Goal: Task Accomplishment & Management: Use online tool/utility

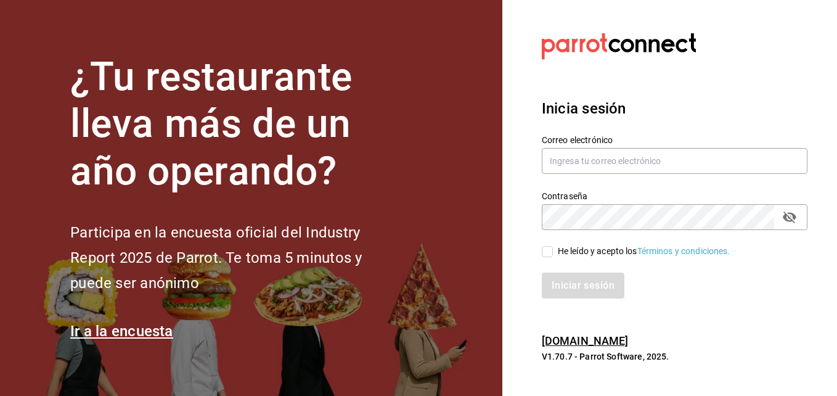
click at [252, 142] on h1 "¿Tu restaurante lleva más de un año operando?" at bounding box center [236, 125] width 333 height 142
click at [642, 157] on input "text" at bounding box center [675, 161] width 266 height 26
type input "cuerno.cdmx@grupocosteno.com"
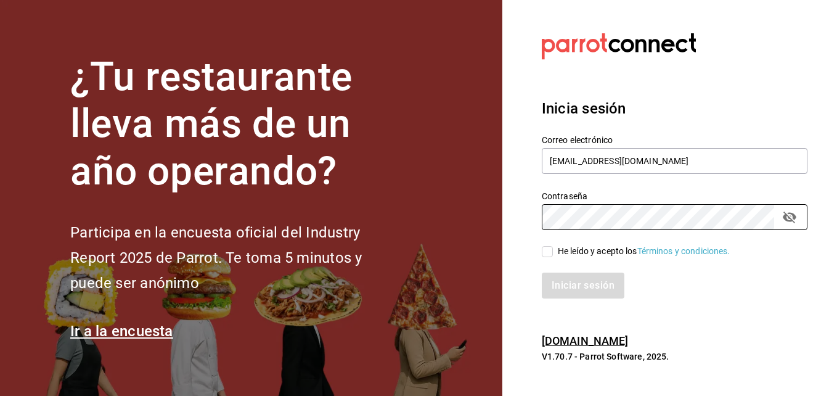
click at [556, 247] on span "He leído y acepto los Términos y condiciones." at bounding box center [642, 251] width 178 height 13
click at [553, 247] on input "He leído y acepto los Términos y condiciones." at bounding box center [547, 251] width 11 height 11
checkbox input "true"
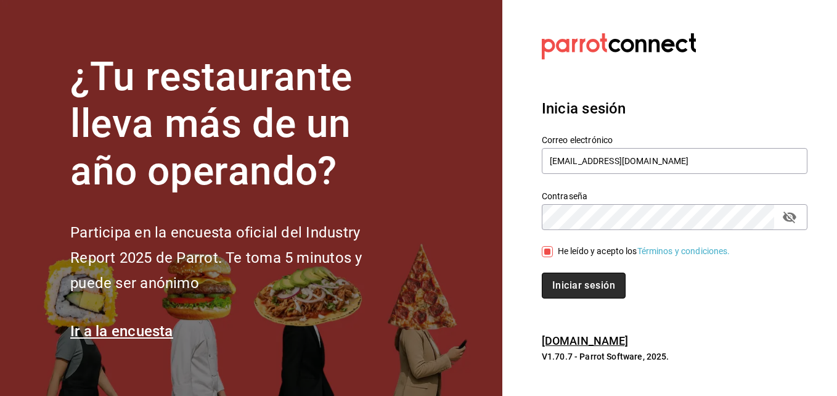
click at [560, 277] on button "Iniciar sesión" at bounding box center [584, 285] width 84 height 26
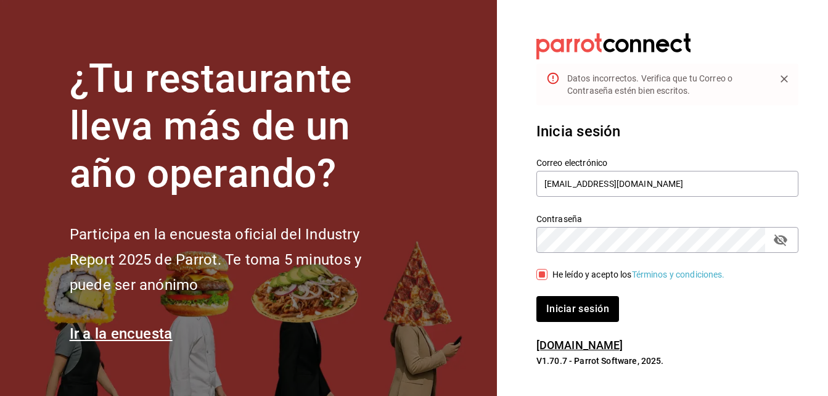
click at [779, 240] on icon "passwordField" at bounding box center [781, 240] width 14 height 12
click at [577, 313] on button "Iniciar sesión" at bounding box center [578, 309] width 84 height 26
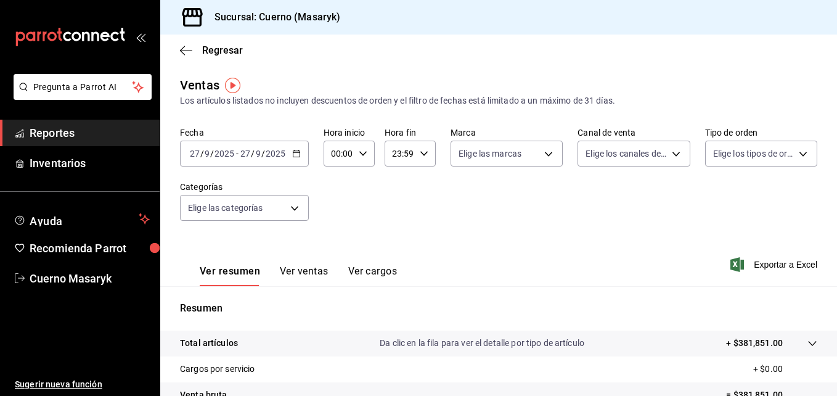
click at [296, 162] on div "[DATE] [DATE] - [DATE] [DATE]" at bounding box center [244, 154] width 129 height 26
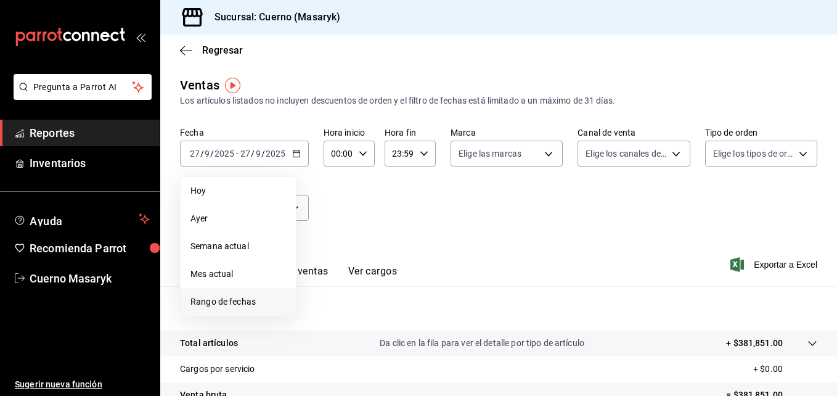
click at [251, 296] on span "Rango de fechas" at bounding box center [238, 301] width 96 height 13
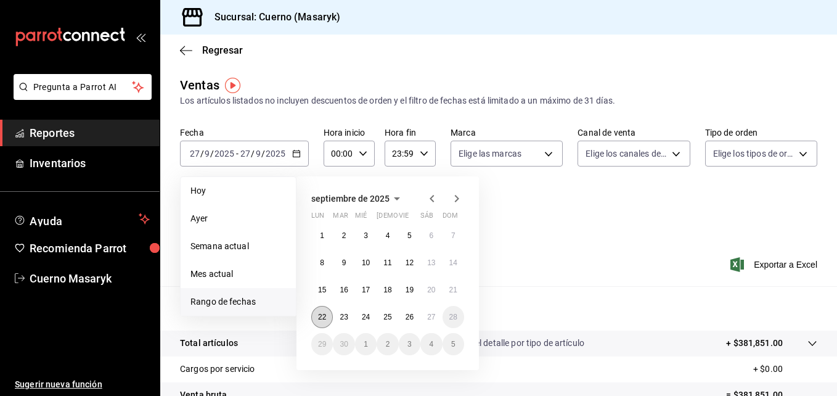
click at [324, 314] on abbr "22" at bounding box center [322, 317] width 8 height 9
click at [432, 312] on button "27" at bounding box center [431, 317] width 22 height 22
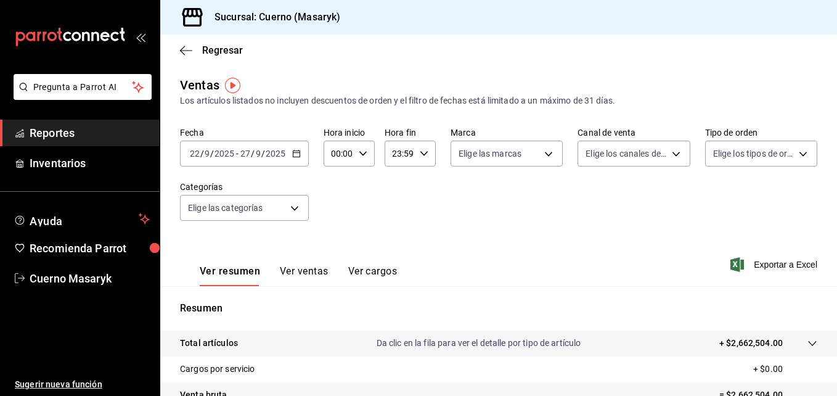
click at [359, 157] on icon "button" at bounding box center [363, 153] width 9 height 9
click at [333, 234] on span "04" at bounding box center [336, 238] width 6 height 10
type input "04:00"
click at [429, 155] on div at bounding box center [418, 198] width 837 height 396
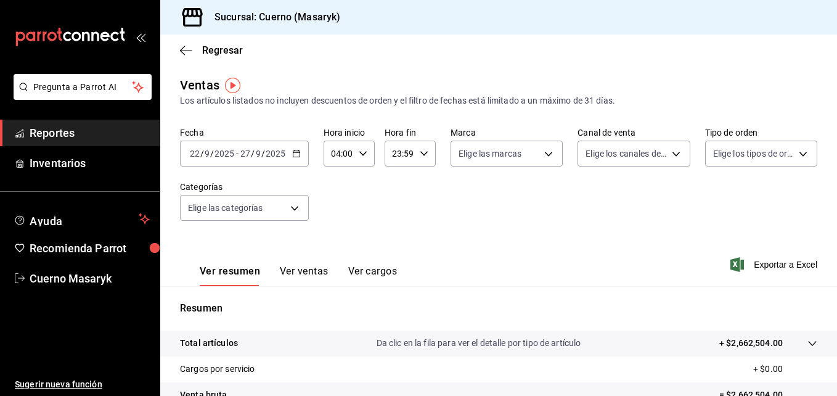
click at [424, 158] on div "23:59 Hora fin" at bounding box center [410, 154] width 51 height 26
click at [402, 215] on button "05" at bounding box center [395, 216] width 20 height 25
type input "05:59"
click at [524, 159] on div at bounding box center [418, 198] width 837 height 396
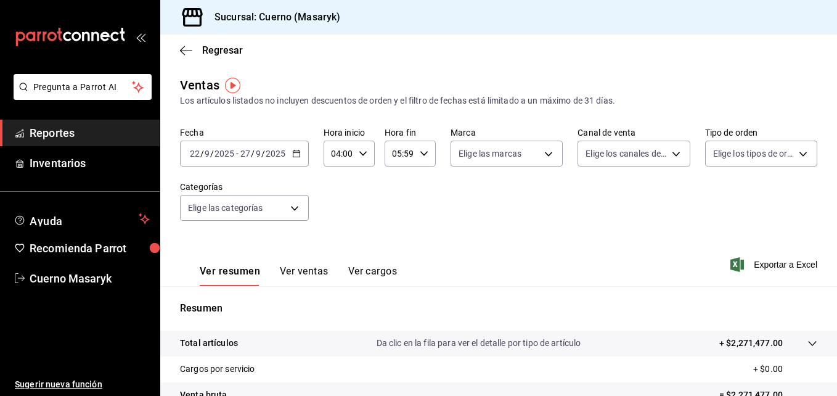
click at [524, 159] on body "Pregunta a Parrot AI Reportes Inventarios Ayuda Recomienda Parrot Cuerno Masary…" at bounding box center [418, 198] width 837 height 396
click at [460, 246] on input "checkbox" at bounding box center [461, 242] width 11 height 11
checkbox input "true"
type input "4ea0d660-02b3-4785-bb88-48b5ef6e196c"
checkbox input "true"
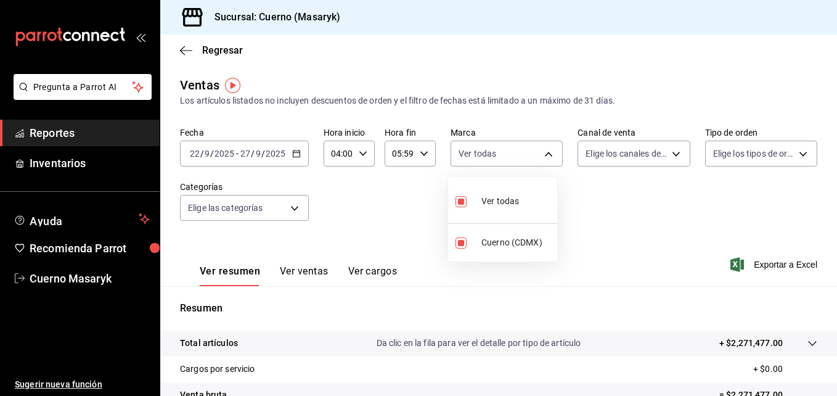
click at [647, 162] on div at bounding box center [418, 198] width 837 height 396
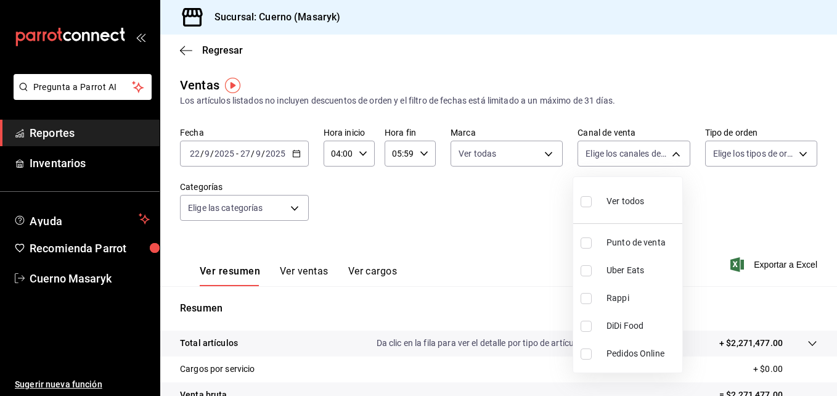
click at [647, 162] on body "Pregunta a Parrot AI Reportes Inventarios Ayuda Recomienda Parrot Cuerno Masary…" at bounding box center [418, 198] width 837 height 396
click at [584, 203] on input "checkbox" at bounding box center [586, 201] width 11 height 11
checkbox input "true"
type input "PARROT,UBER_EATS,RAPPI,DIDI_FOOD,ONLINE"
checkbox input "true"
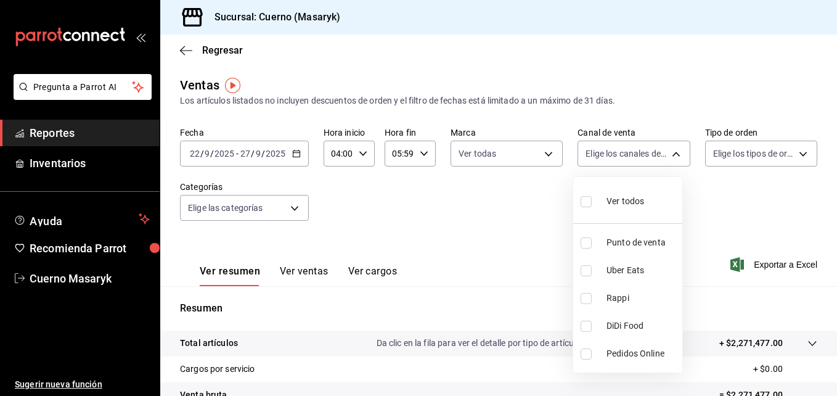
checkbox input "true"
click at [770, 158] on div at bounding box center [418, 198] width 837 height 396
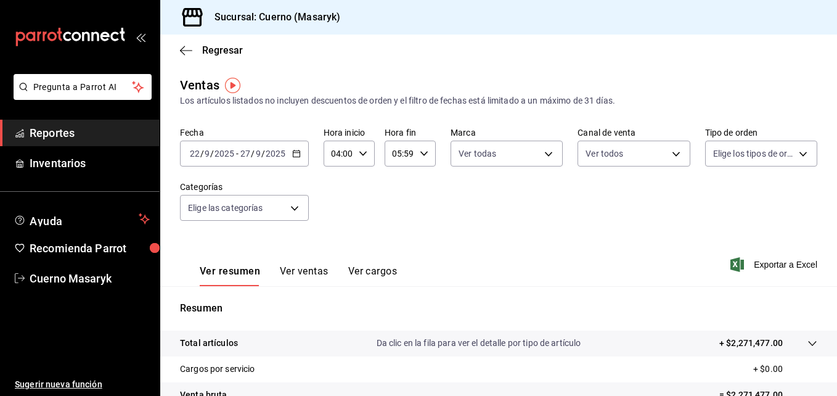
click at [770, 158] on body "Pregunta a Parrot AI Reportes Inventarios Ayuda Recomienda Parrot Cuerno Masary…" at bounding box center [418, 198] width 837 height 396
click at [710, 202] on input "checkbox" at bounding box center [711, 201] width 11 height 11
checkbox input "true"
type input "d8208262-291b-4595-bbfa-ed1e8660efdb,73ecdc8a-b505-4242-b24a-d5f1595b9b0a,EXTER…"
checkbox input "true"
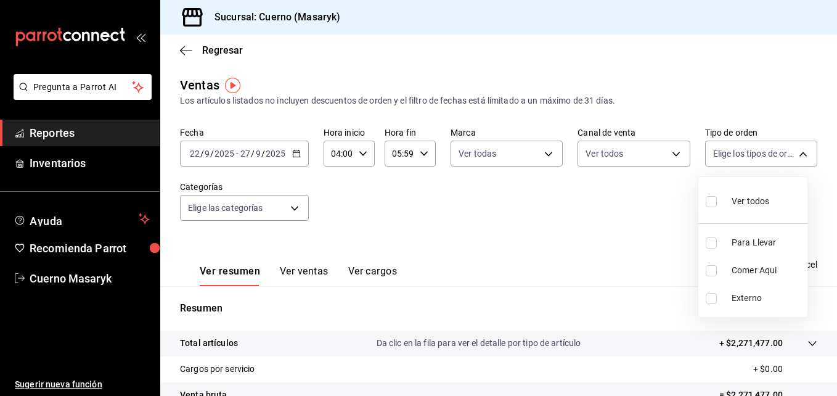
checkbox input "true"
click at [300, 205] on div at bounding box center [418, 198] width 837 height 396
click at [300, 205] on body "Pregunta a Parrot AI Reportes Inventarios Ayuda Recomienda Parrot Cuerno Masary…" at bounding box center [418, 198] width 837 height 396
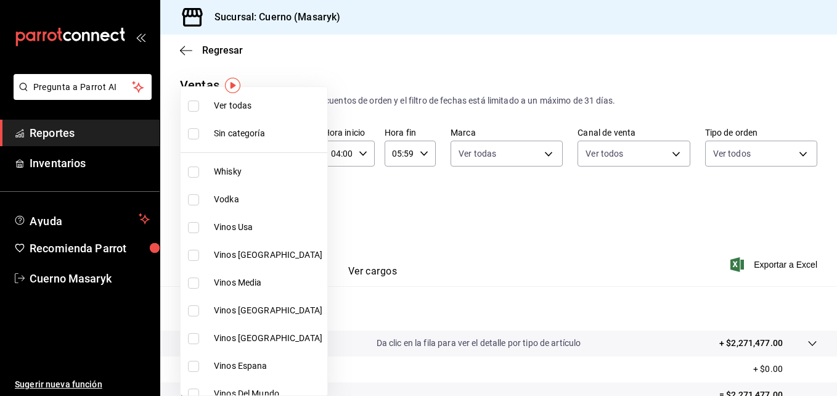
click at [195, 105] on input "checkbox" at bounding box center [193, 105] width 11 height 11
checkbox input "true"
type input "c67b51a2-384c-483e-a5be-40afd3eac247,ec1a4520-4a99-4810-921e-4abf40ebc8c6,cd2d5…"
checkbox input "true"
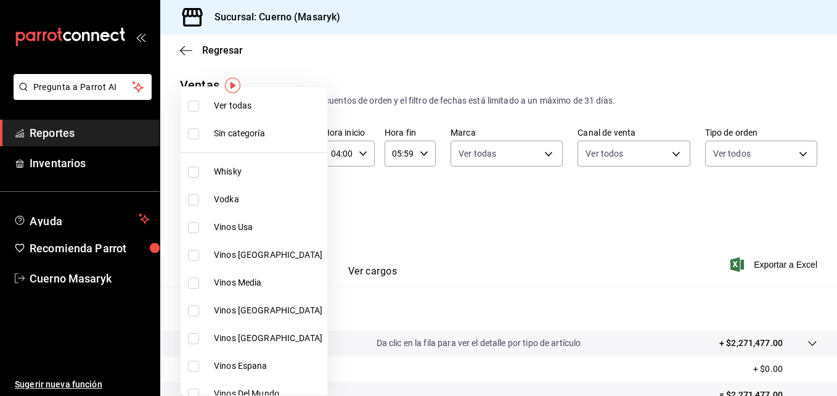
checkbox input "true"
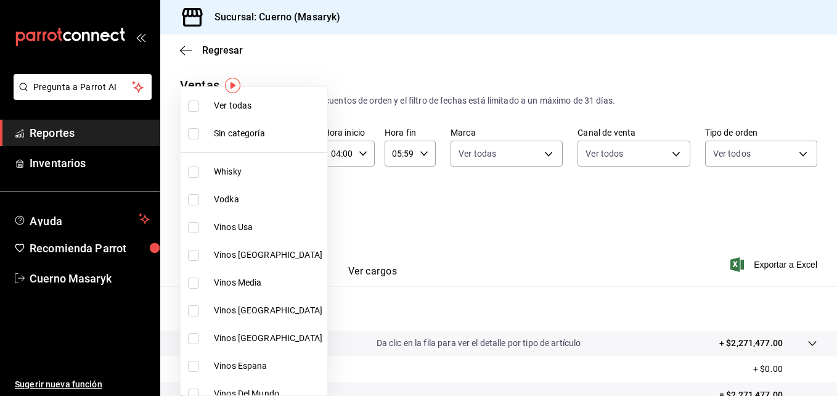
checkbox input "true"
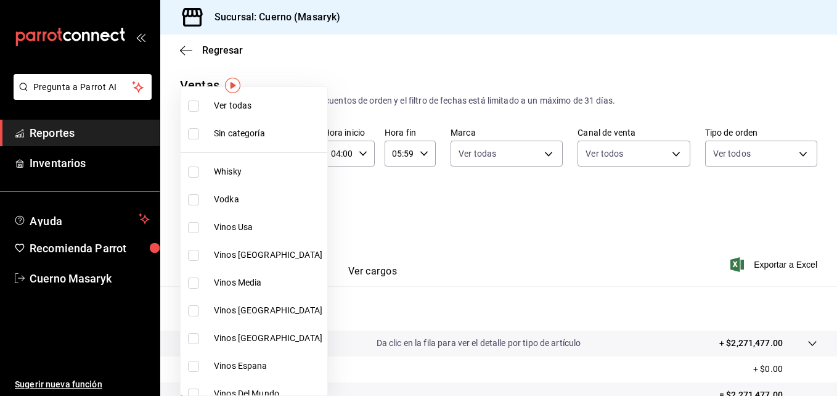
checkbox input "true"
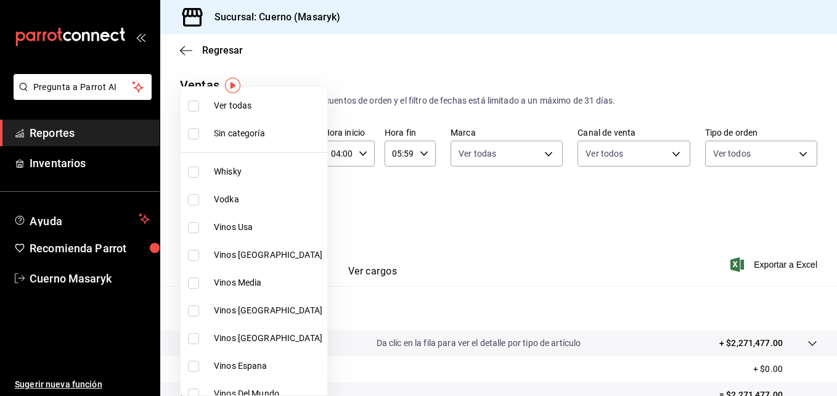
checkbox input "true"
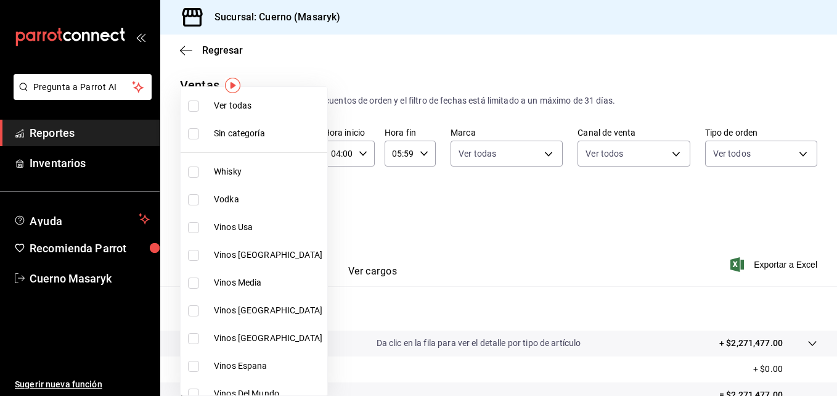
checkbox input "true"
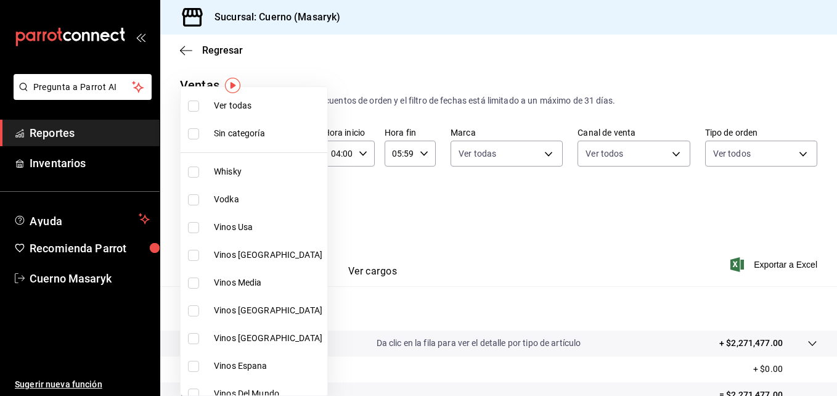
checkbox input "true"
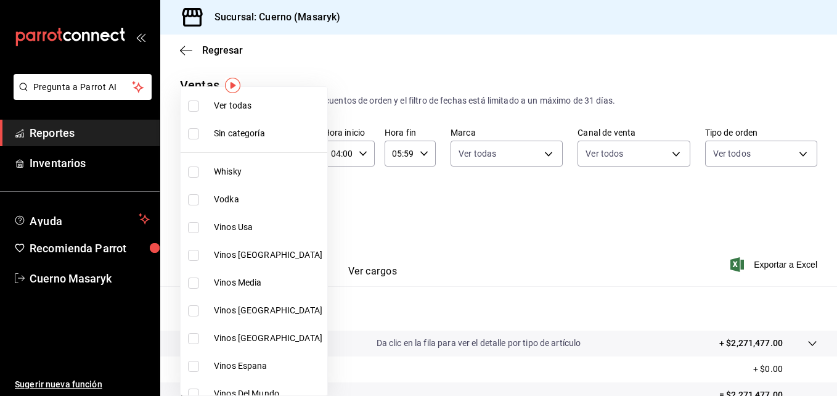
checkbox input "true"
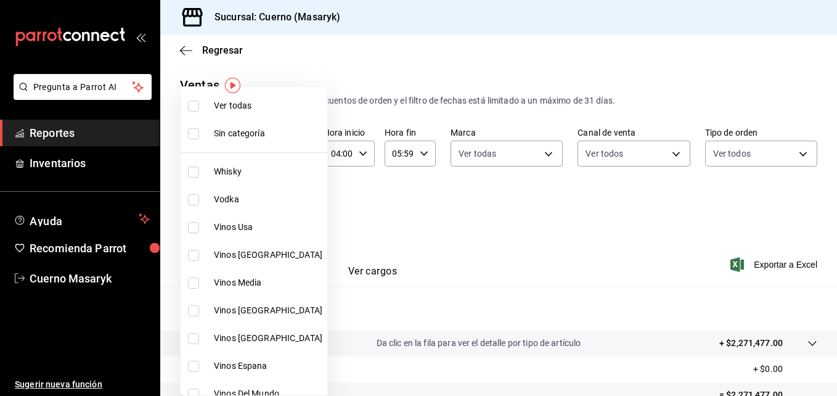
checkbox input "true"
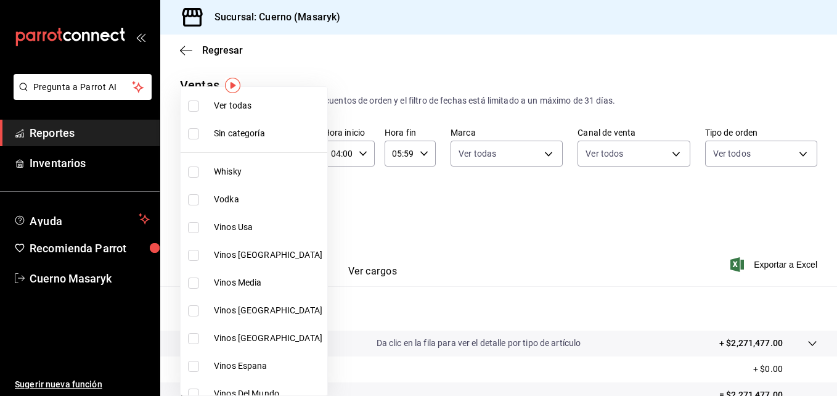
checkbox input "true"
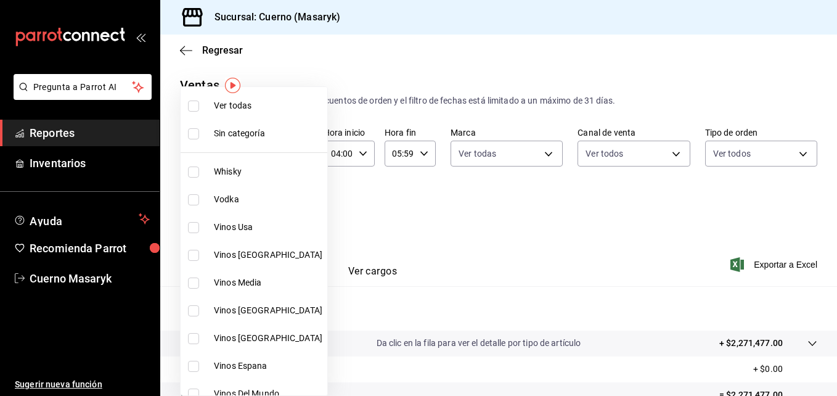
checkbox input "true"
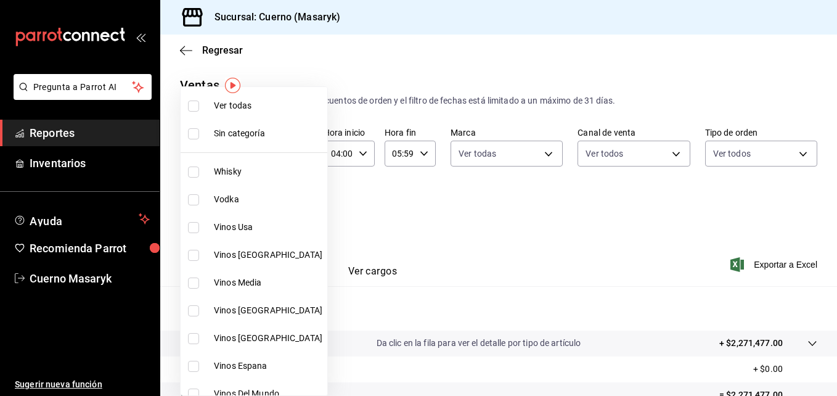
checkbox input "true"
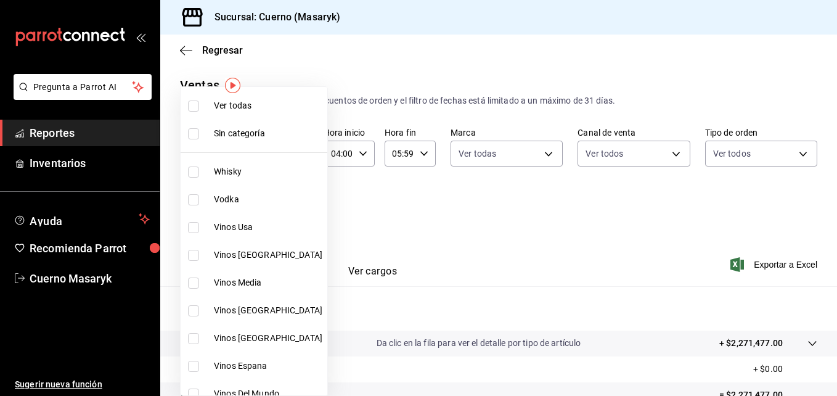
checkbox input "true"
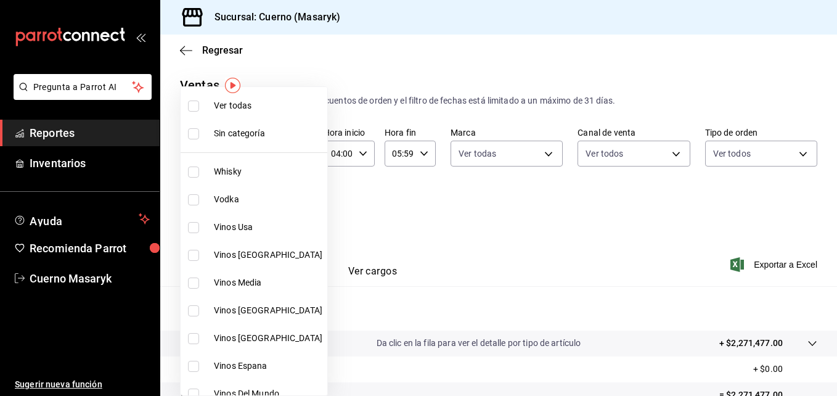
checkbox input "true"
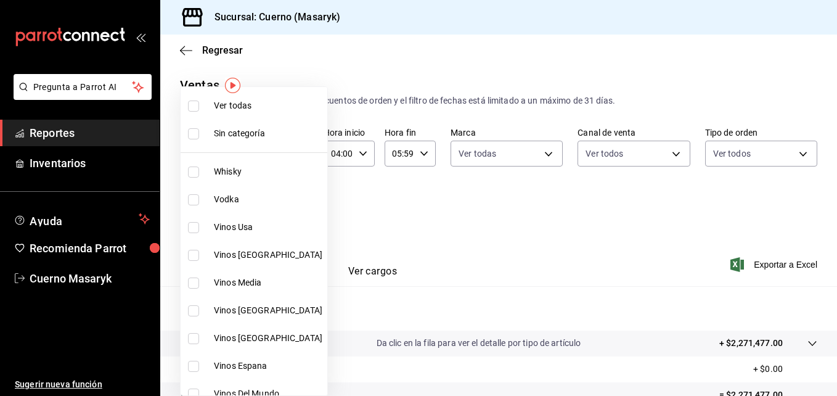
checkbox input "true"
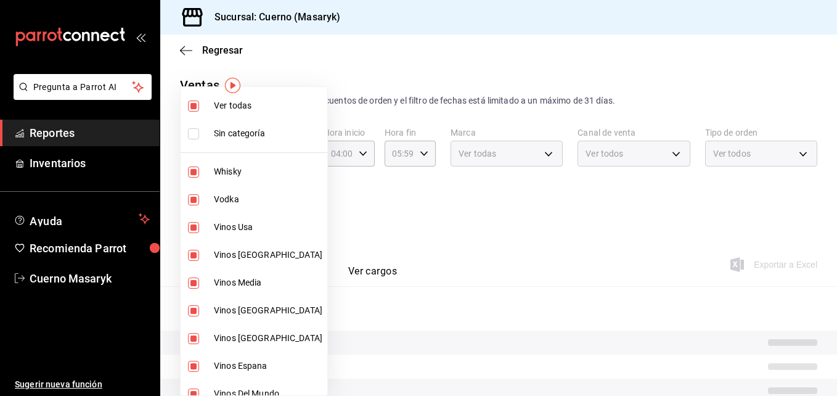
click at [648, 237] on div at bounding box center [418, 198] width 837 height 396
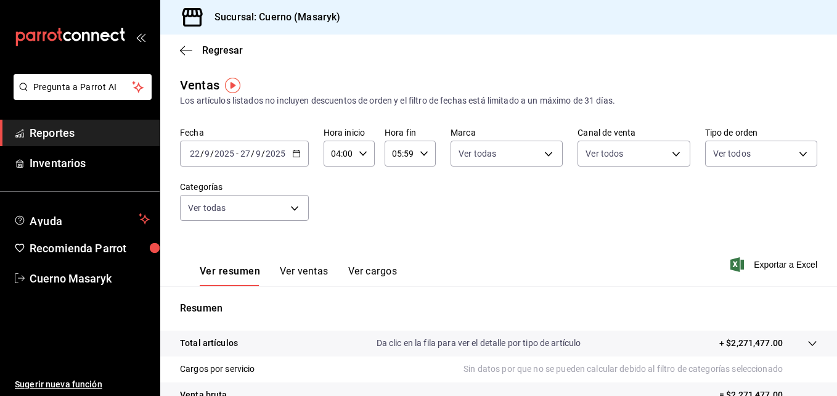
click at [296, 155] on icon "button" at bounding box center [296, 153] width 9 height 9
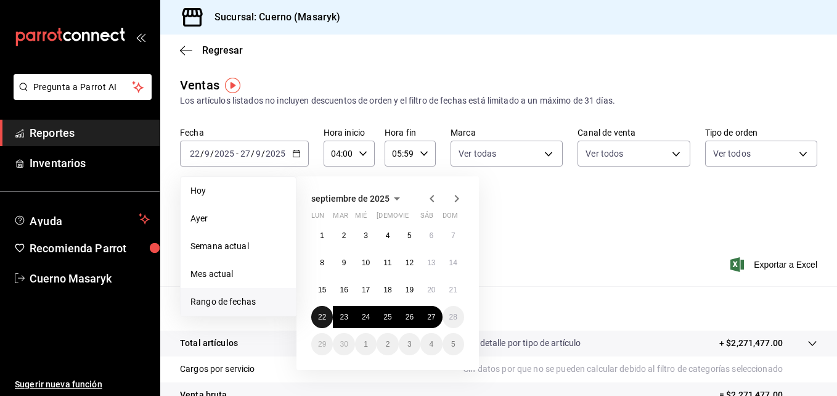
click at [323, 313] on abbr "22" at bounding box center [322, 317] width 8 height 9
click at [430, 322] on button "27" at bounding box center [431, 317] width 22 height 22
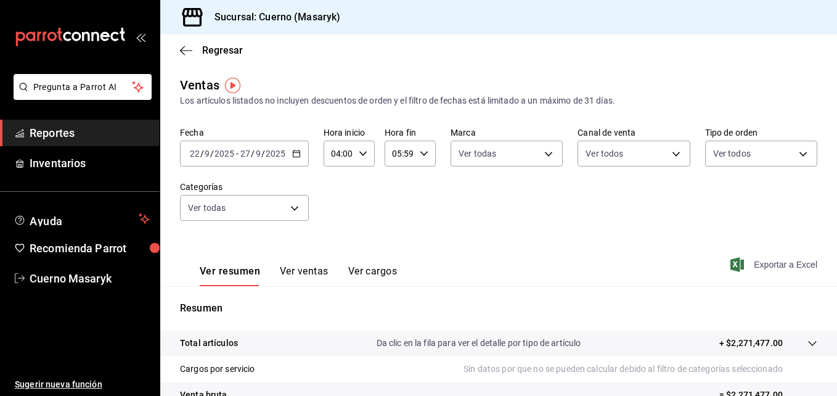
click at [738, 267] on span "Exportar a Excel" at bounding box center [775, 264] width 84 height 15
